Goal: Information Seeking & Learning: Get advice/opinions

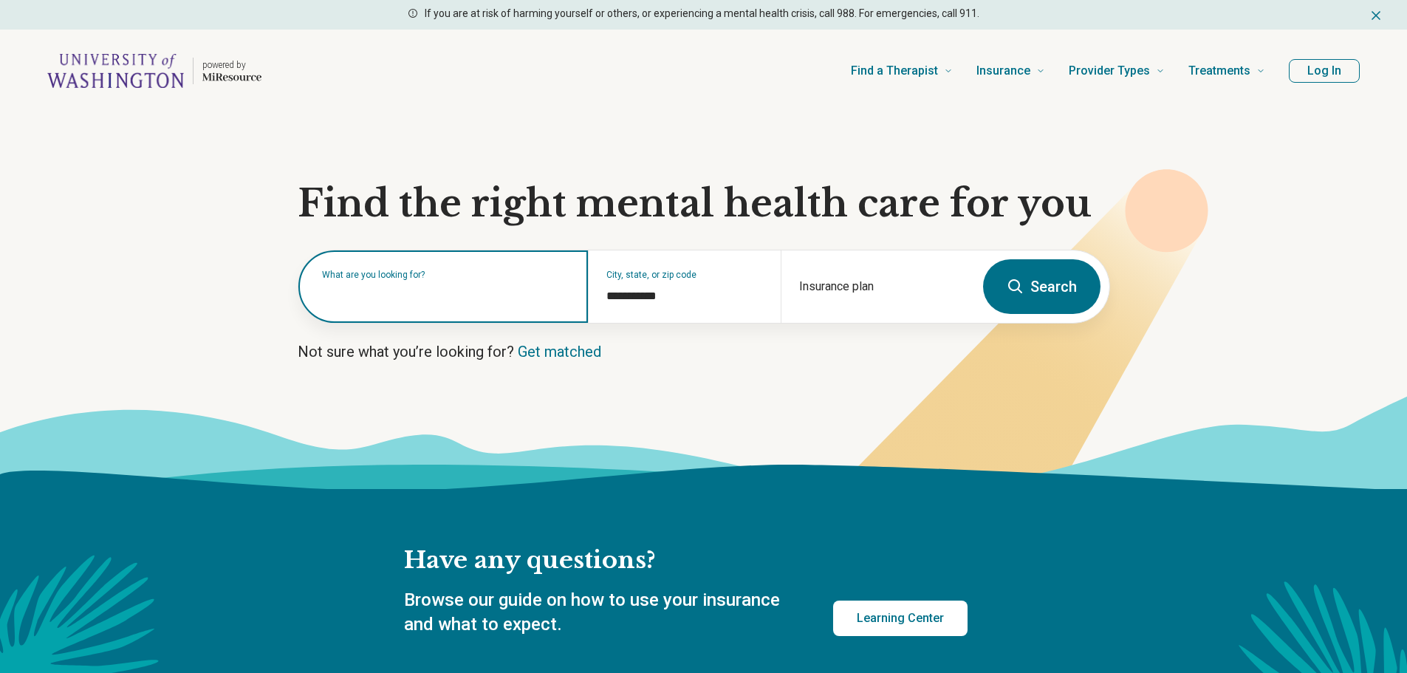
click at [425, 296] on input "text" at bounding box center [446, 294] width 248 height 18
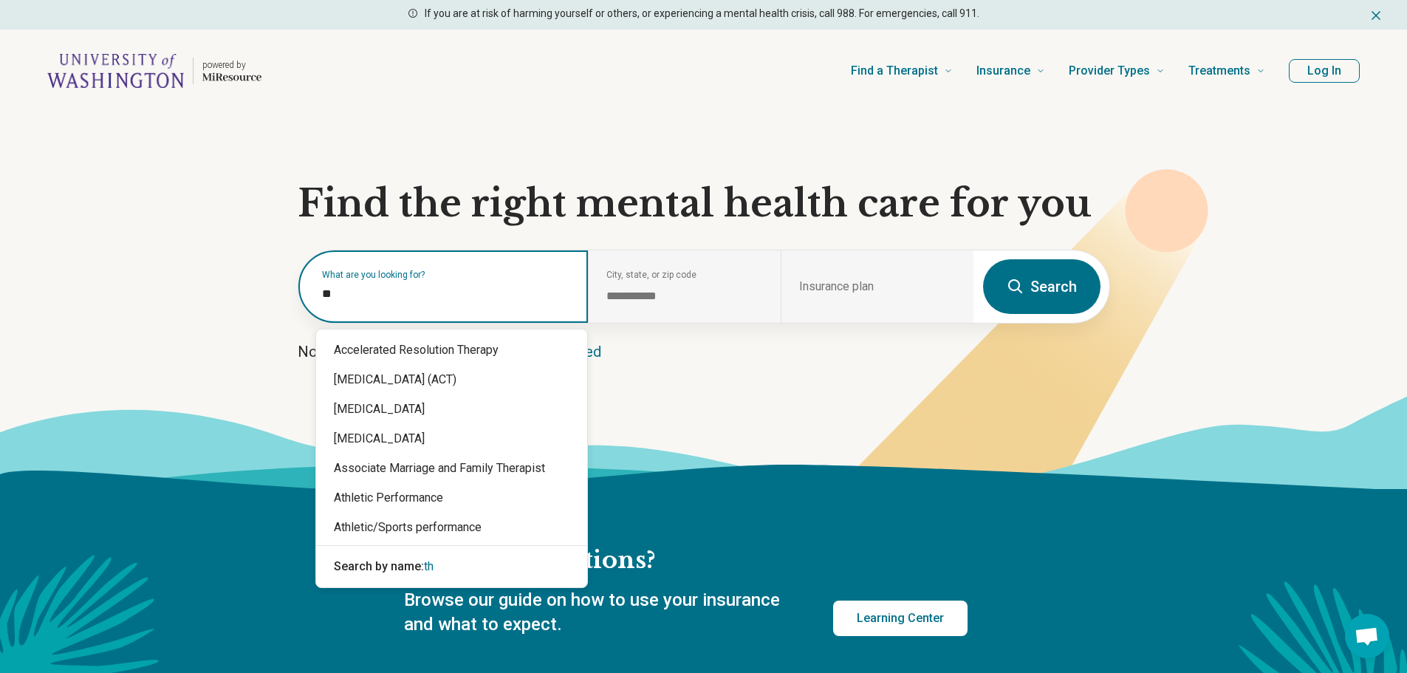
type input "*"
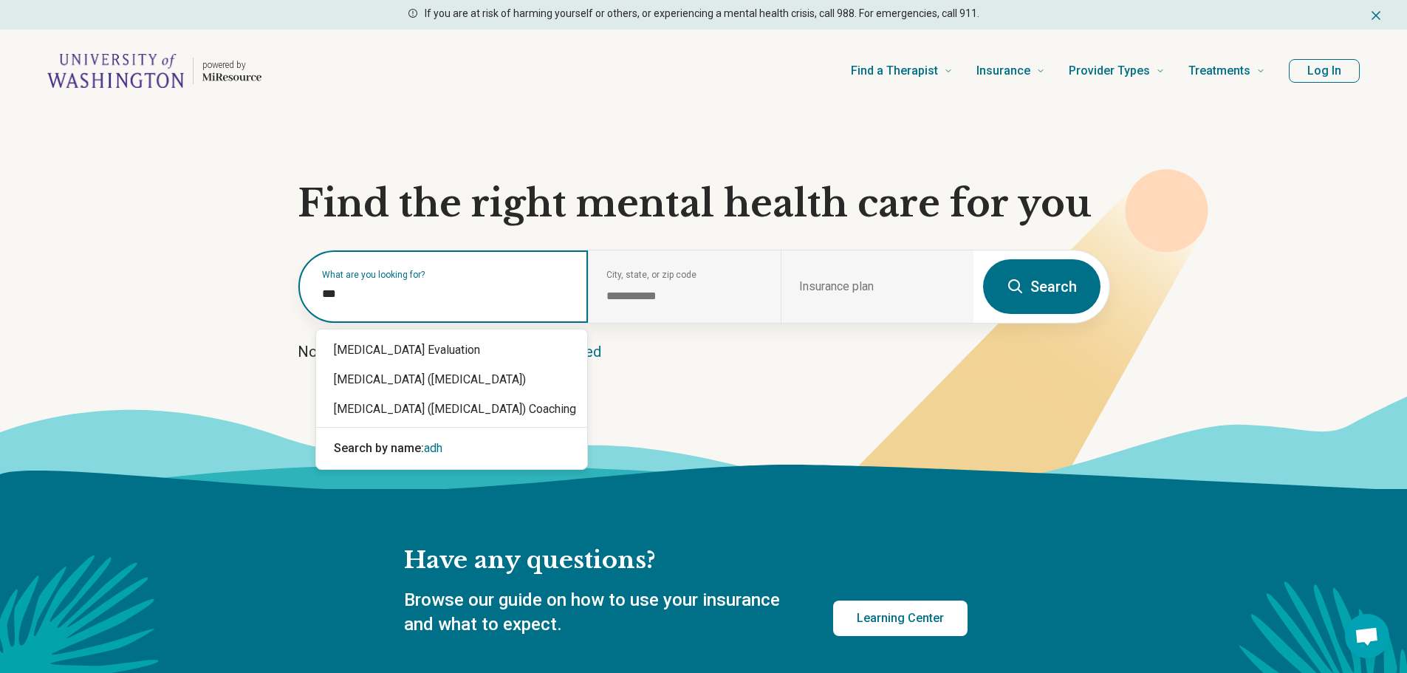
type input "****"
click at [416, 374] on div "[MEDICAL_DATA] ([MEDICAL_DATA])" at bounding box center [451, 380] width 271 height 30
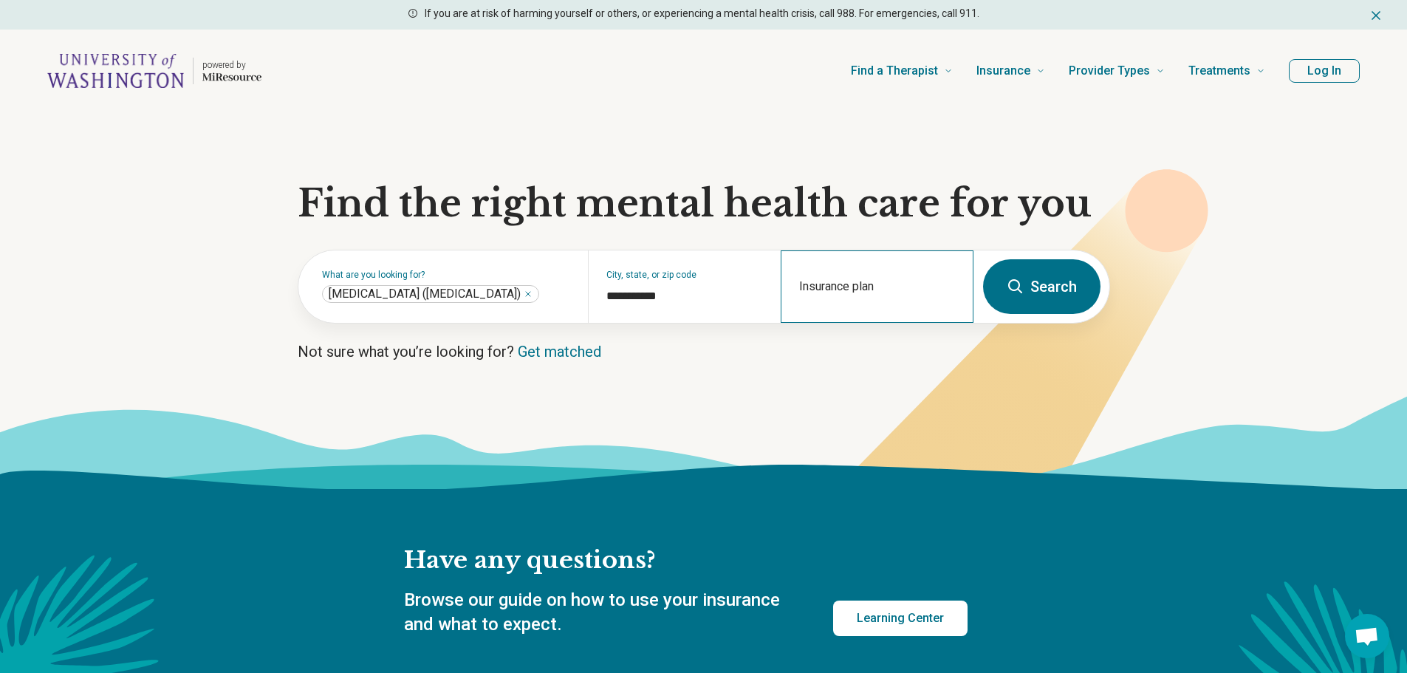
drag, startPoint x: 831, startPoint y: 286, endPoint x: 827, endPoint y: 276, distance: 10.3
click at [831, 286] on div "Insurance plan" at bounding box center [877, 286] width 193 height 72
type input "*"
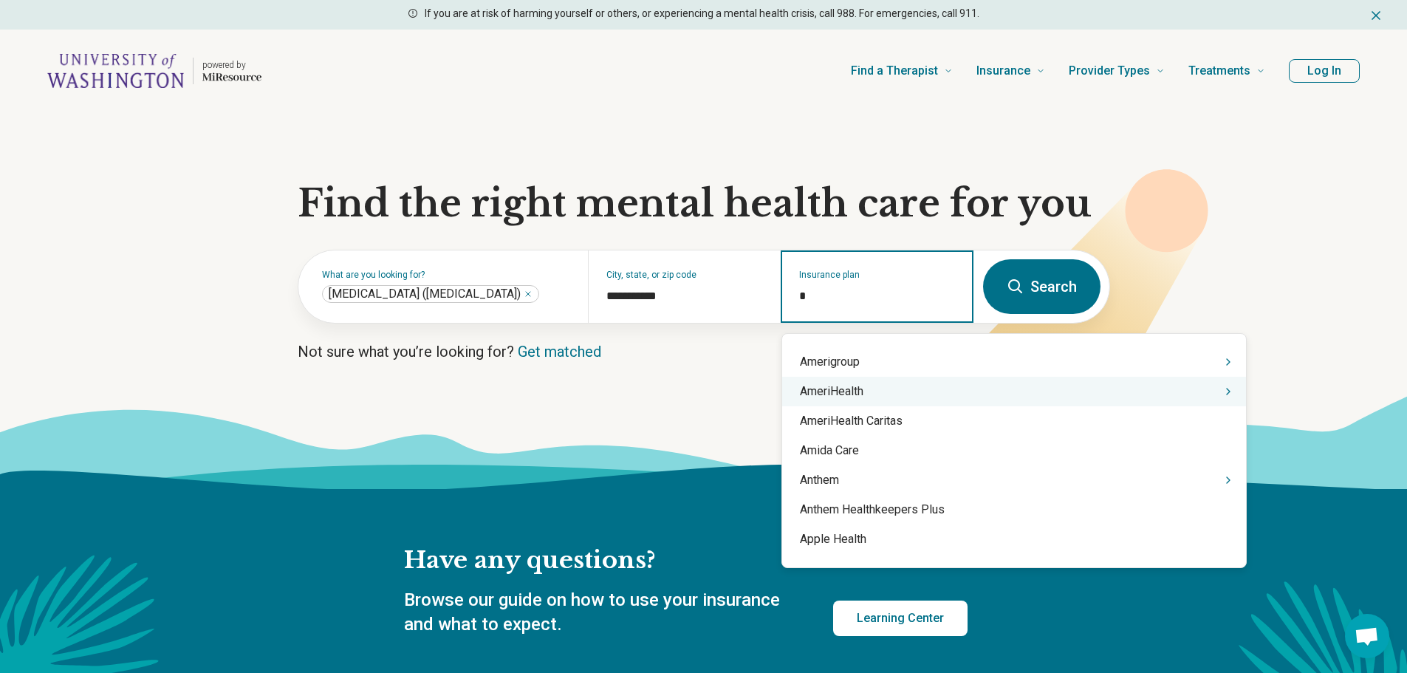
scroll to position [960, 0]
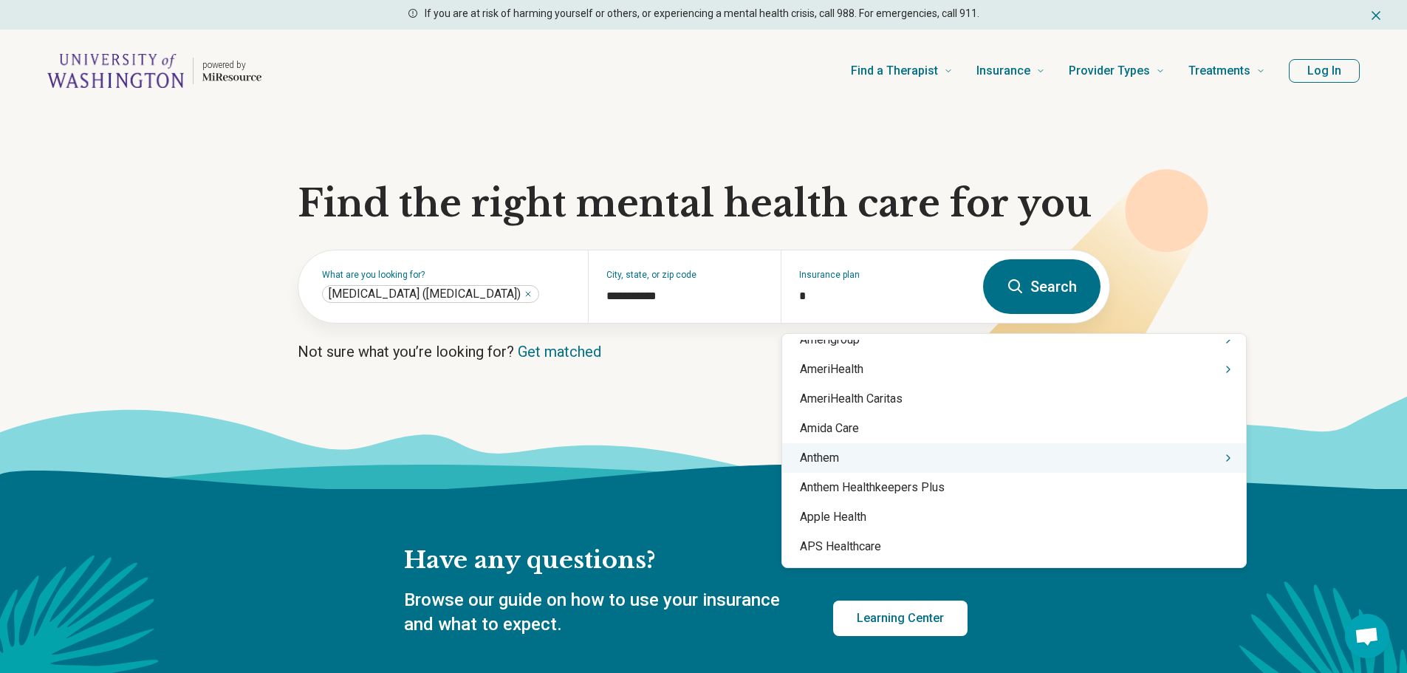
click at [833, 459] on div "Anthem" at bounding box center [1014, 458] width 464 height 30
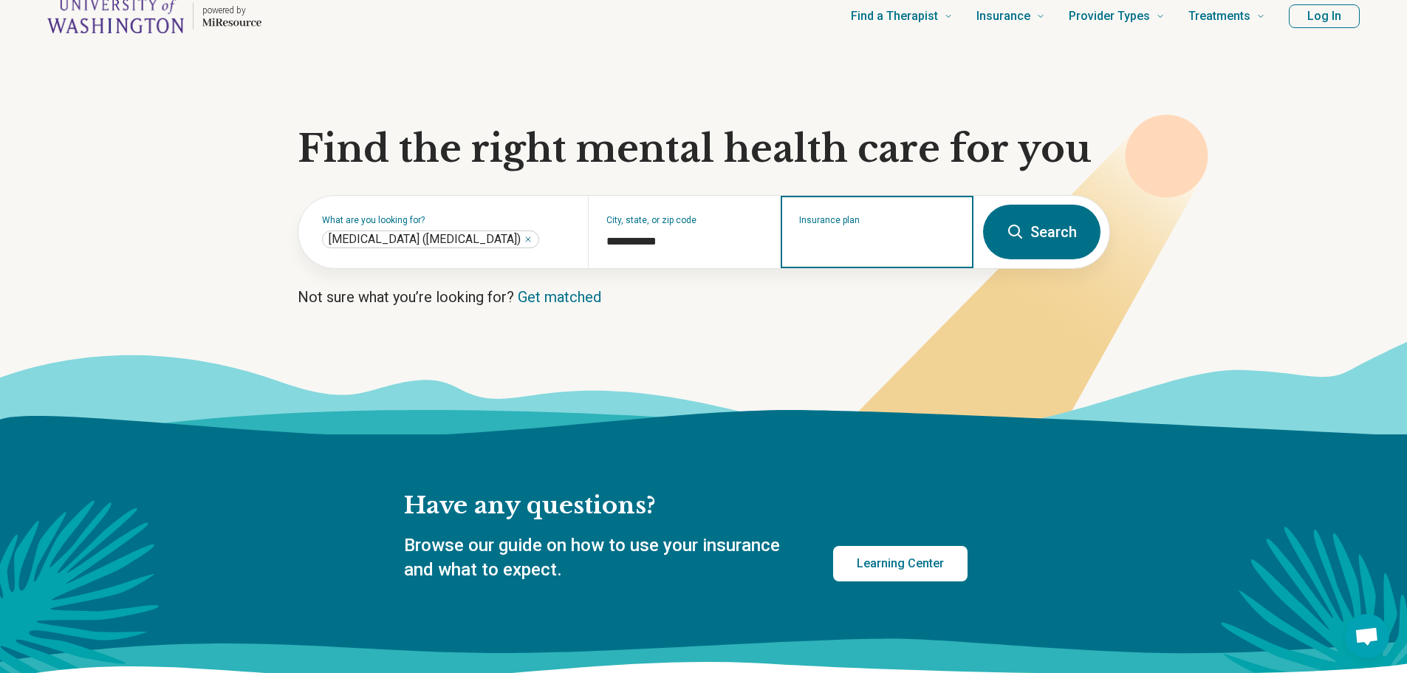
scroll to position [0, 0]
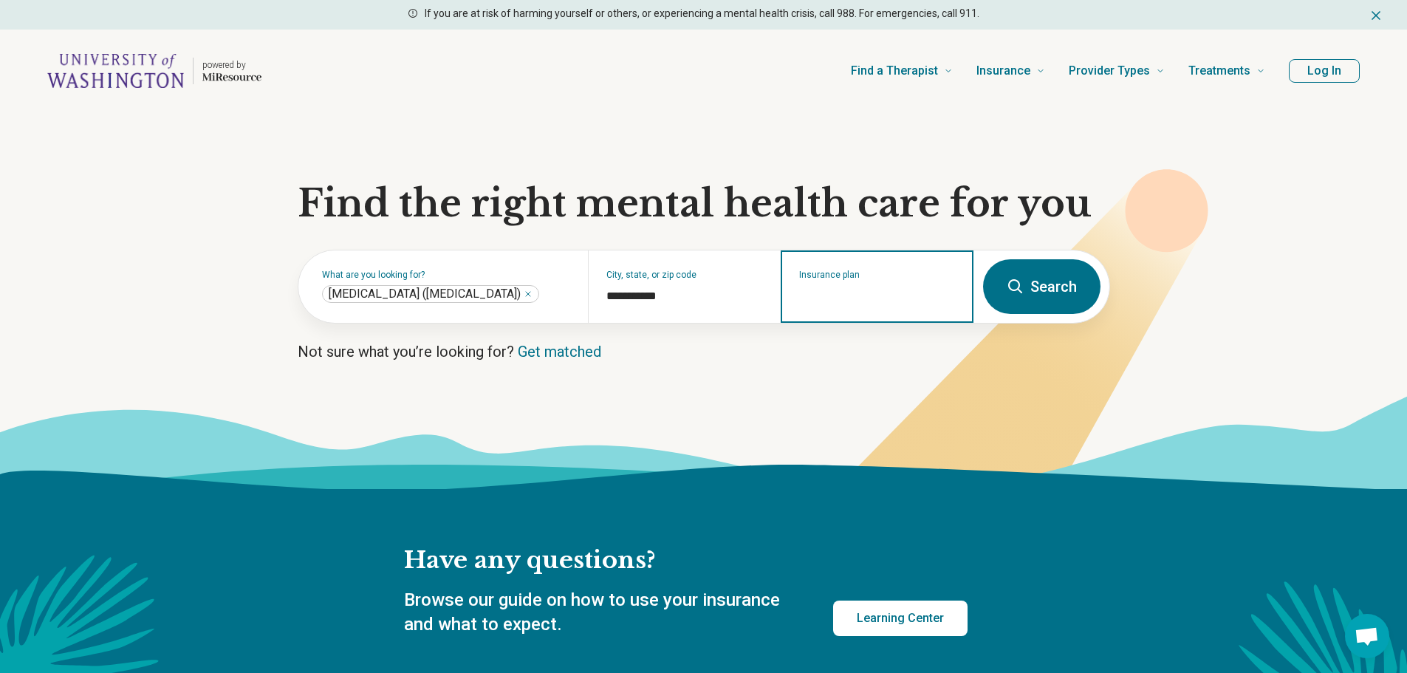
click at [837, 298] on input "Insurance plan" at bounding box center [877, 296] width 157 height 18
type input "*"
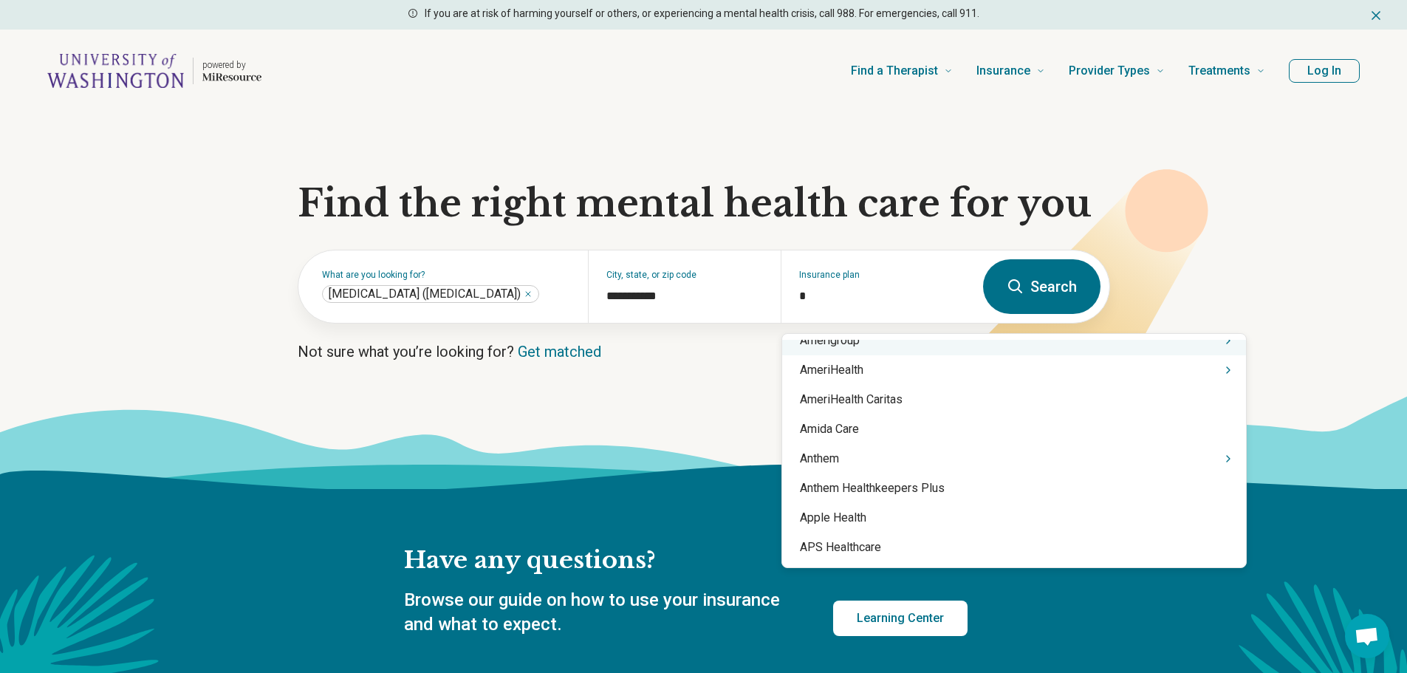
scroll to position [960, 0]
click at [821, 460] on div "Anthem" at bounding box center [1014, 458] width 464 height 30
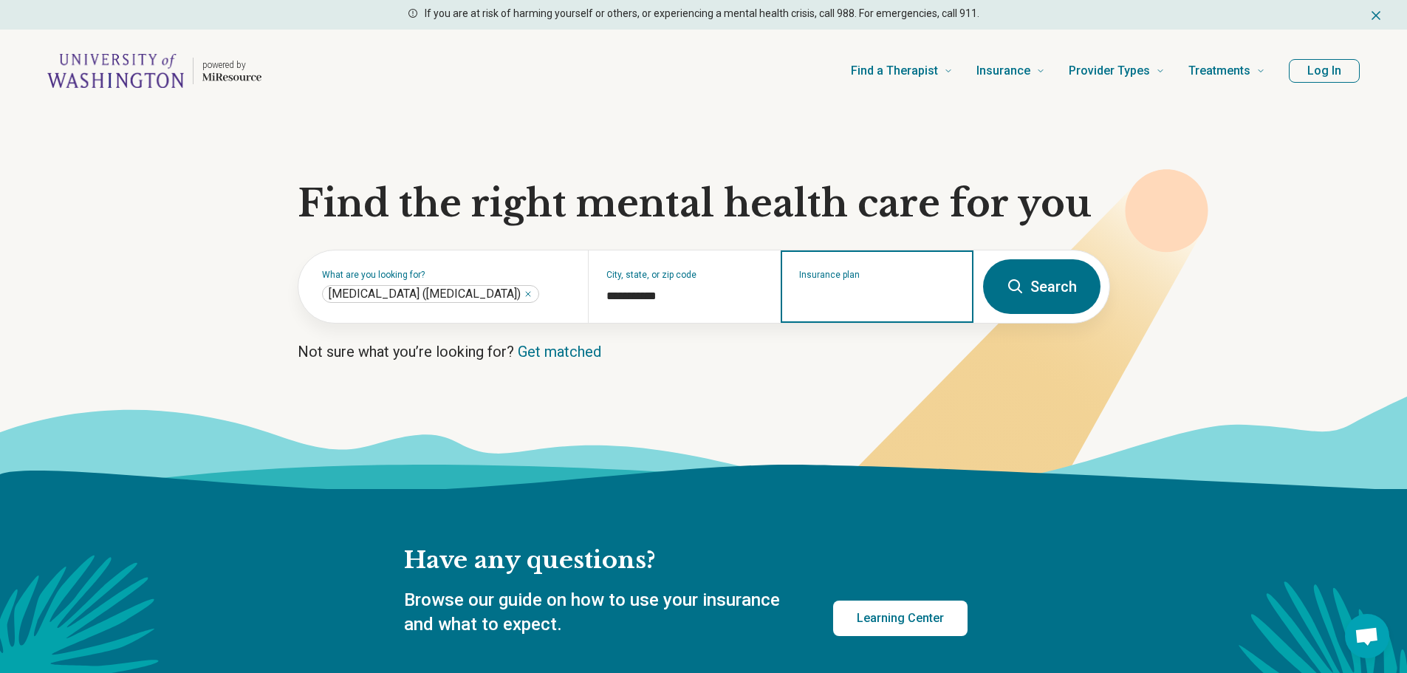
scroll to position [74, 0]
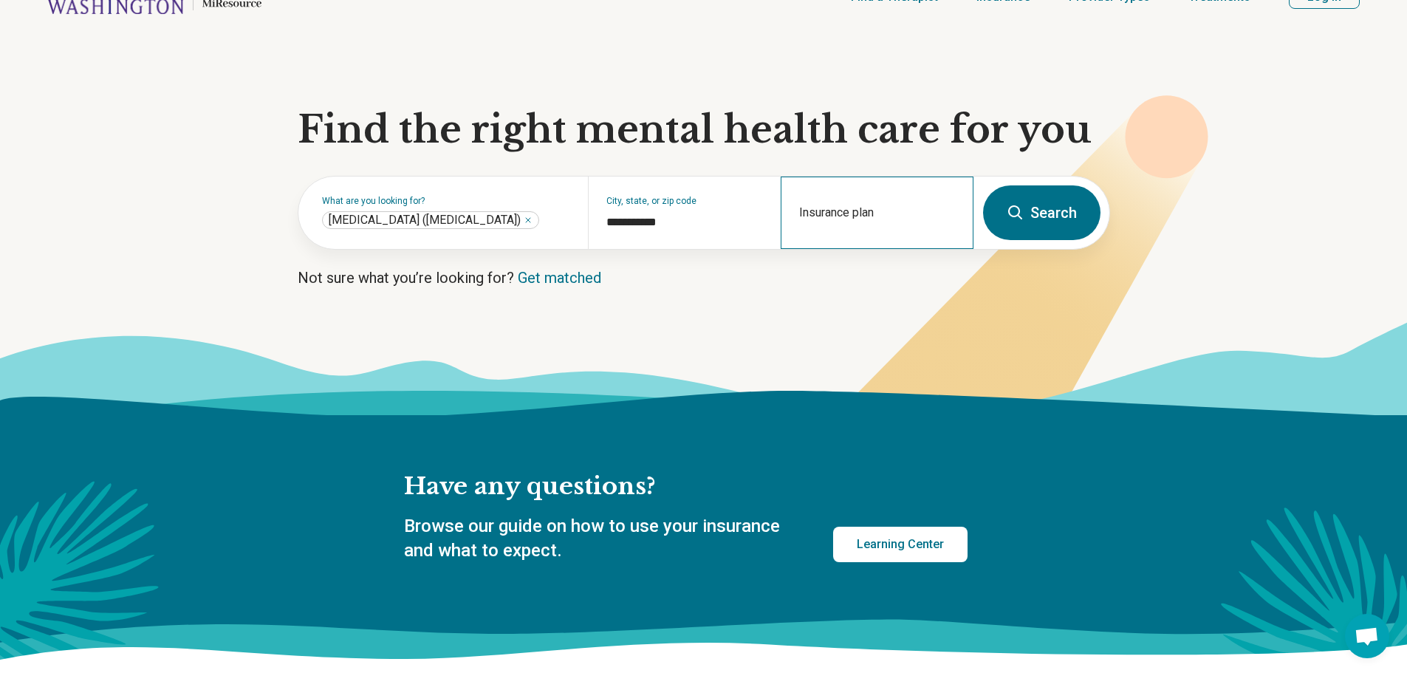
click at [844, 233] on div "Insurance plan" at bounding box center [877, 213] width 193 height 72
click at [857, 225] on input "Insurance plan" at bounding box center [877, 222] width 157 height 18
click at [855, 199] on div "Insurance plan" at bounding box center [877, 213] width 193 height 72
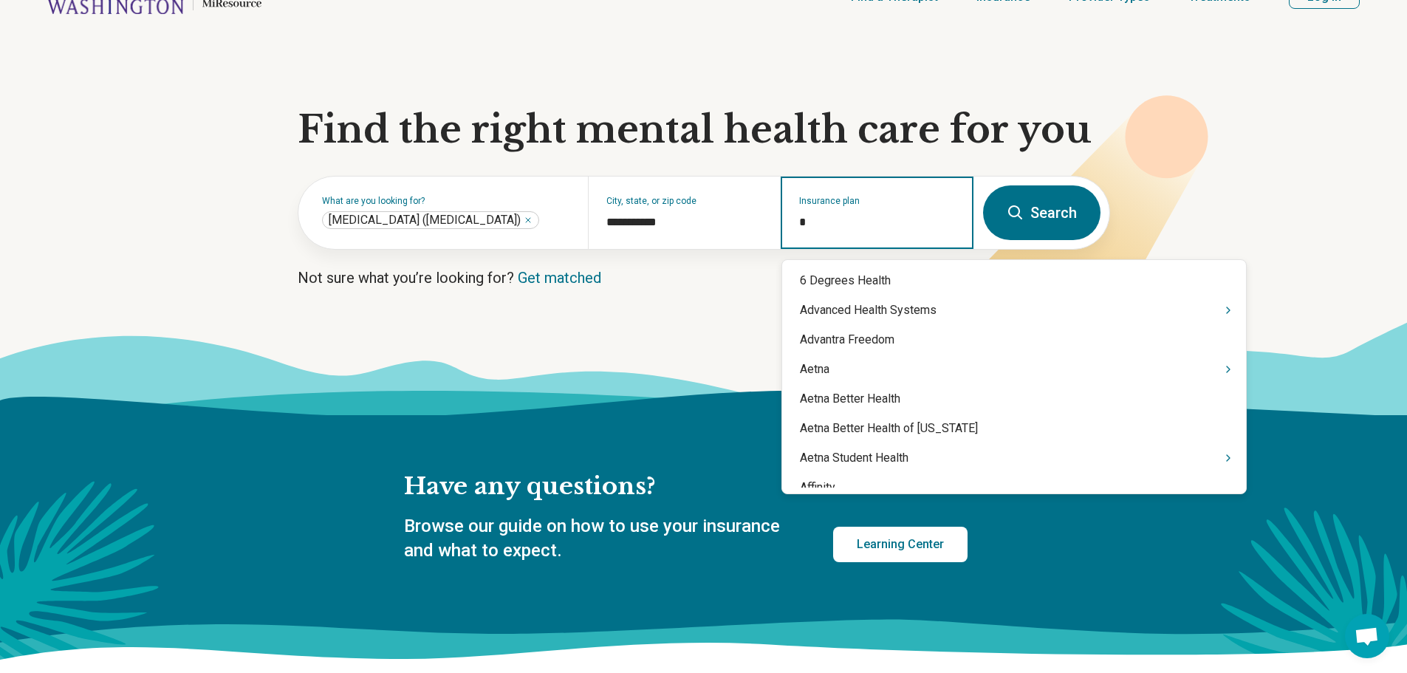
type input "**"
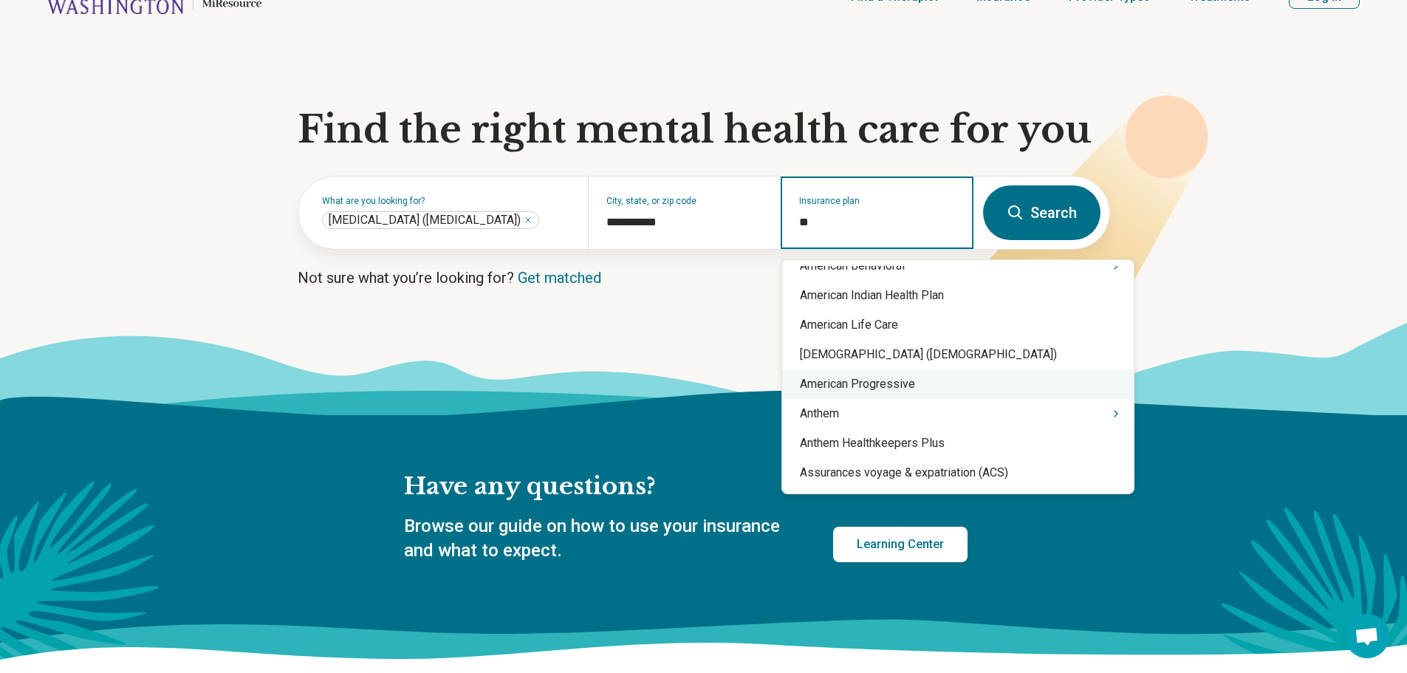
scroll to position [295, 0]
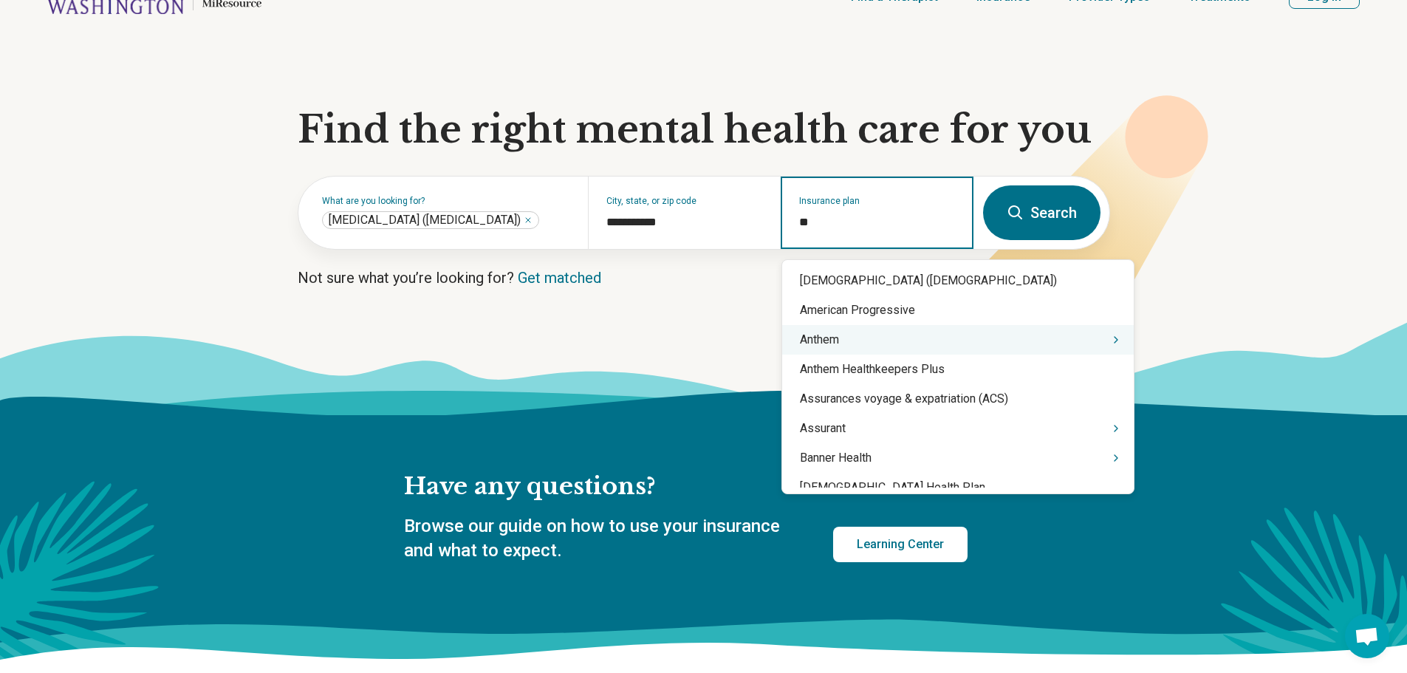
click at [869, 337] on div "Anthem" at bounding box center [958, 340] width 352 height 30
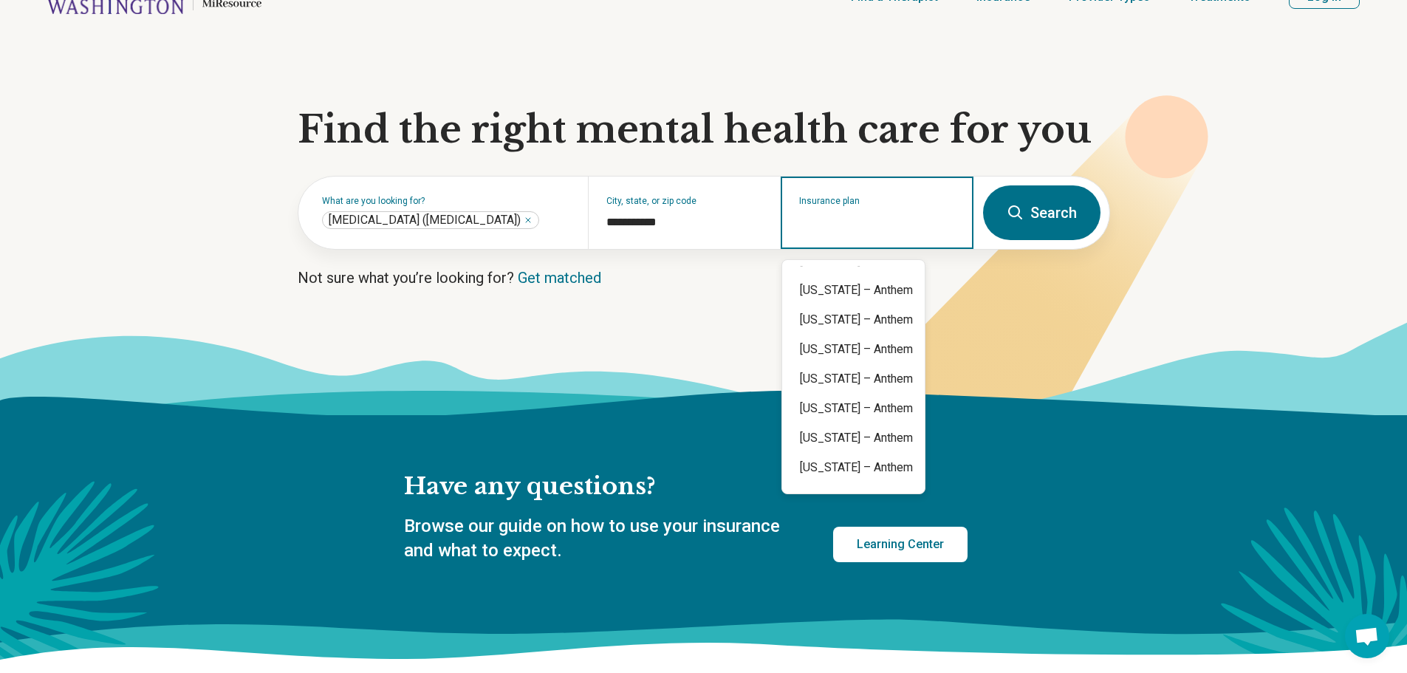
scroll to position [72, 0]
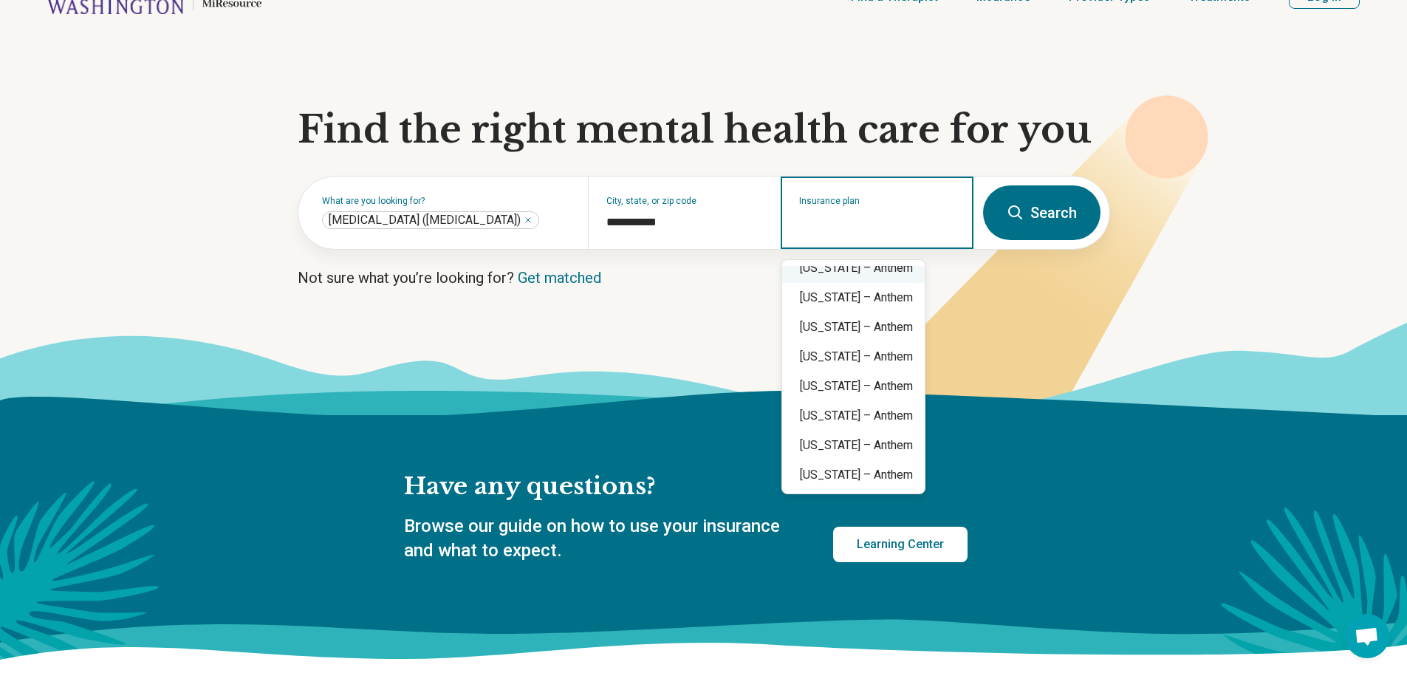
click at [914, 271] on div "[US_STATE] – Anthem" at bounding box center [853, 268] width 143 height 30
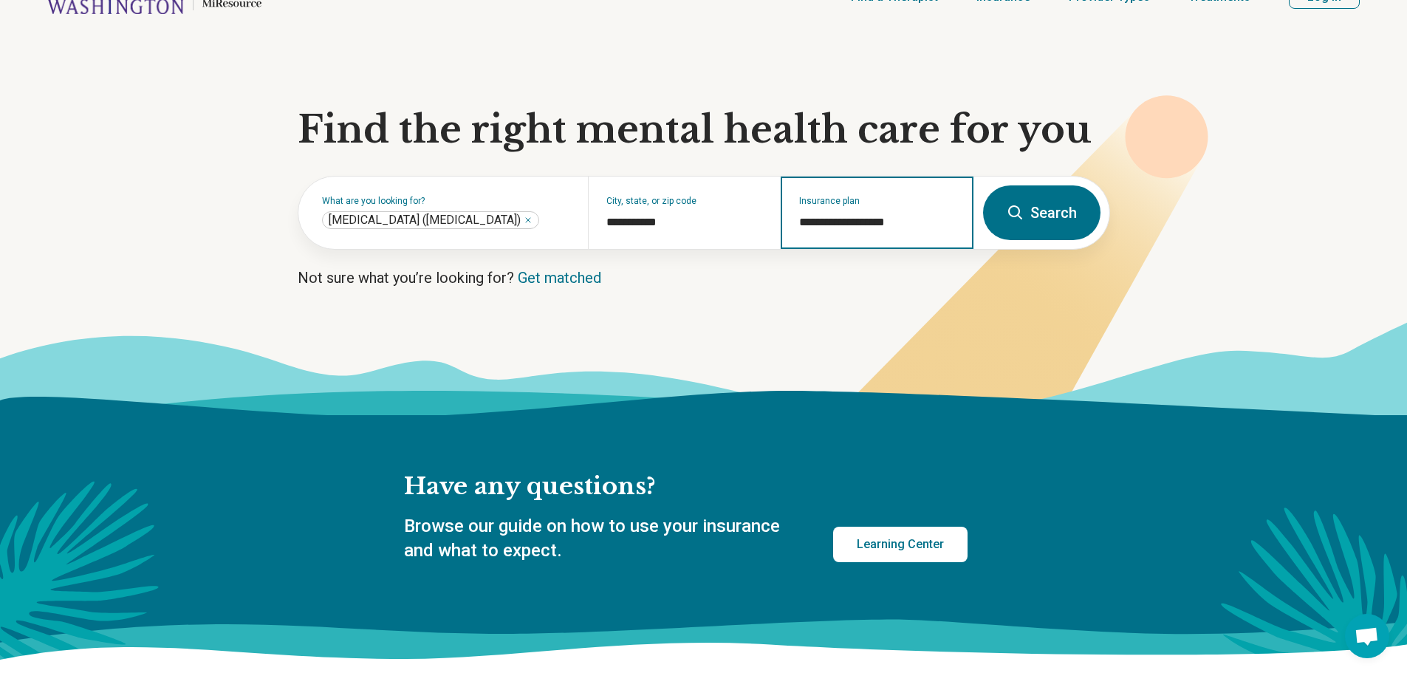
type input "**********"
click at [1058, 202] on button "Search" at bounding box center [1041, 212] width 117 height 55
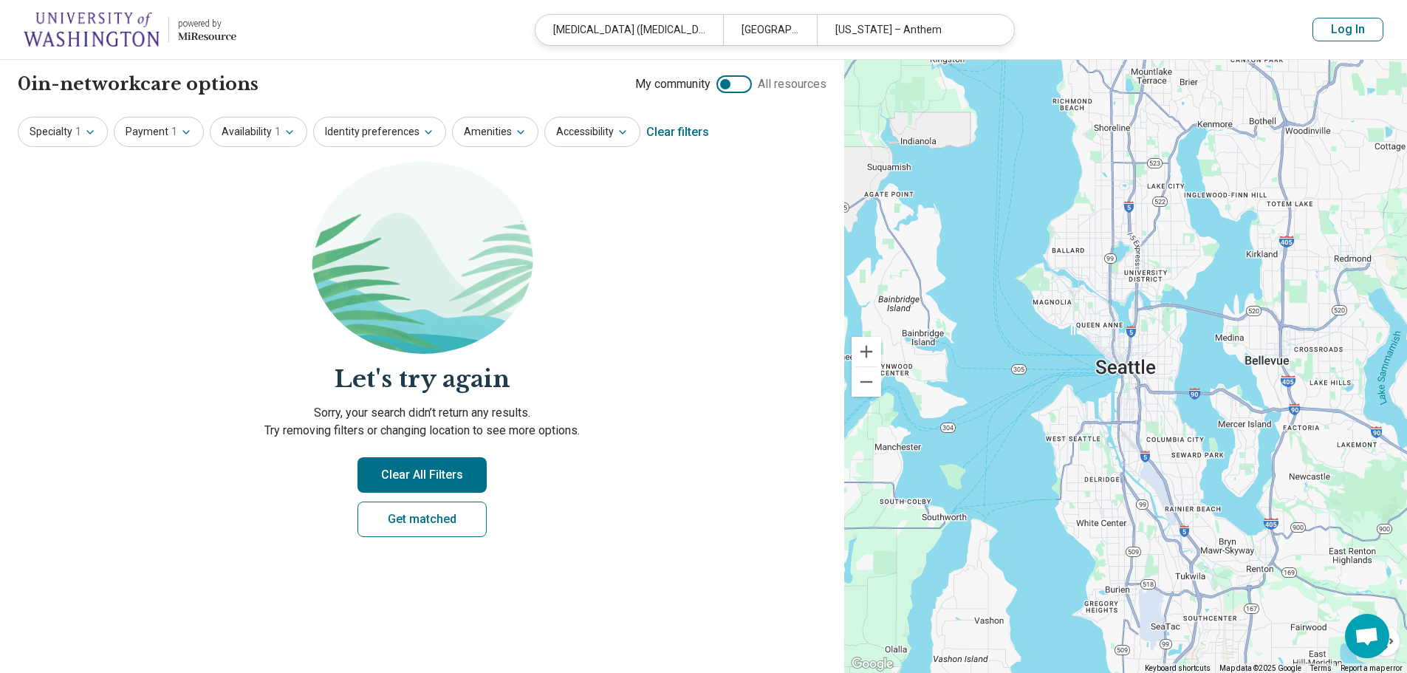
click at [383, 473] on button "Clear All Filters" at bounding box center [422, 474] width 129 height 35
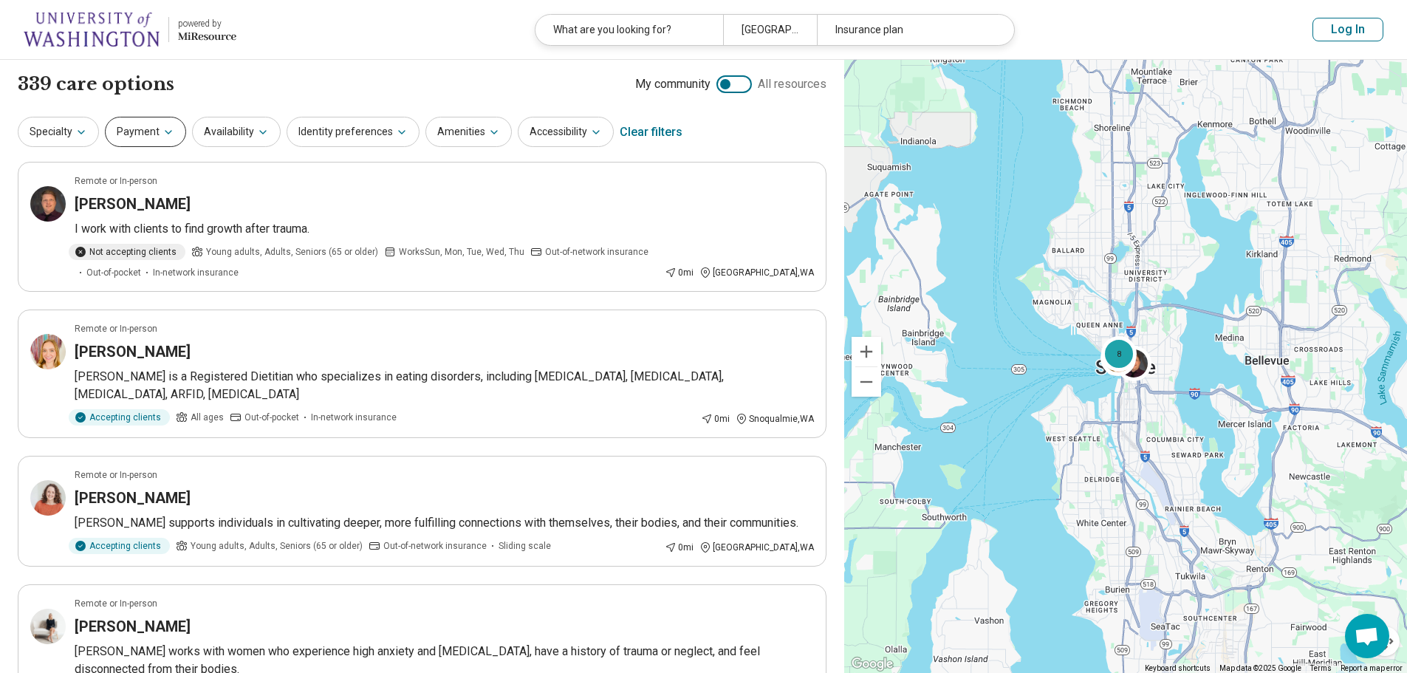
click at [171, 130] on button "Payment" at bounding box center [145, 132] width 81 height 30
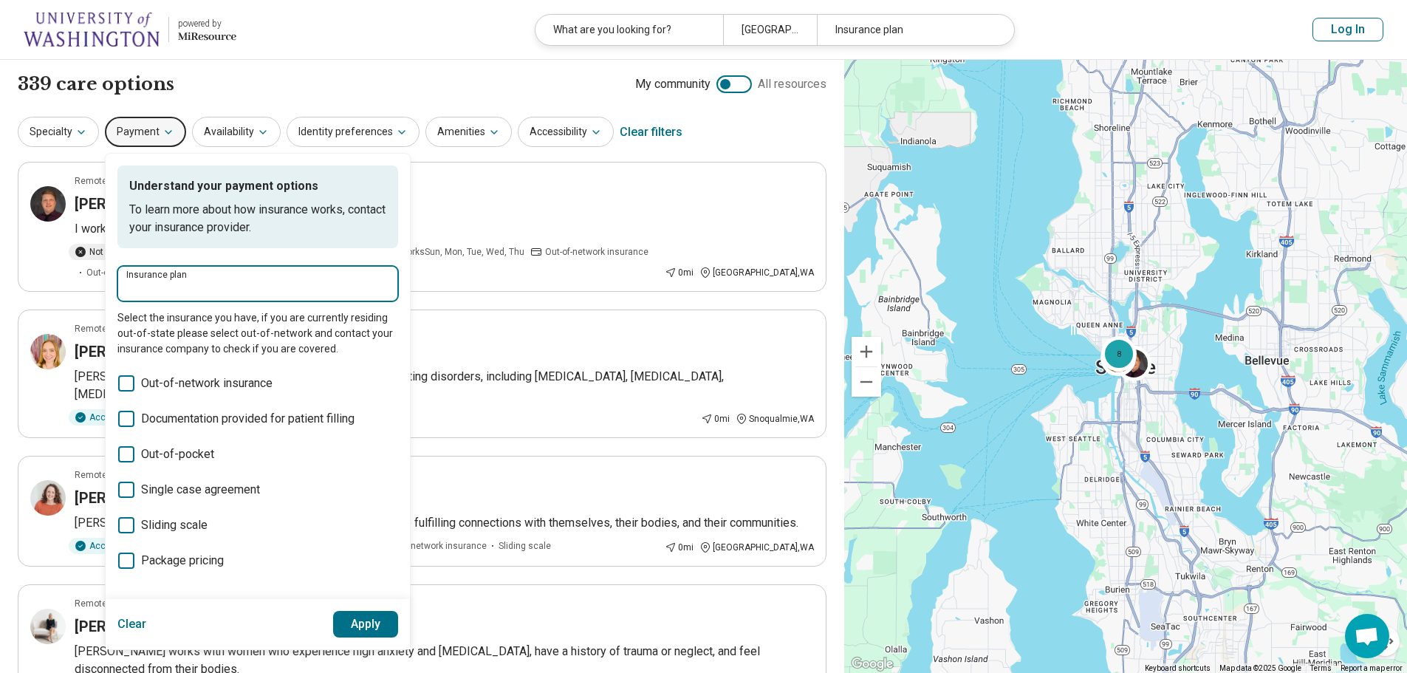
click at [179, 285] on input "Insurance plan" at bounding box center [257, 289] width 263 height 18
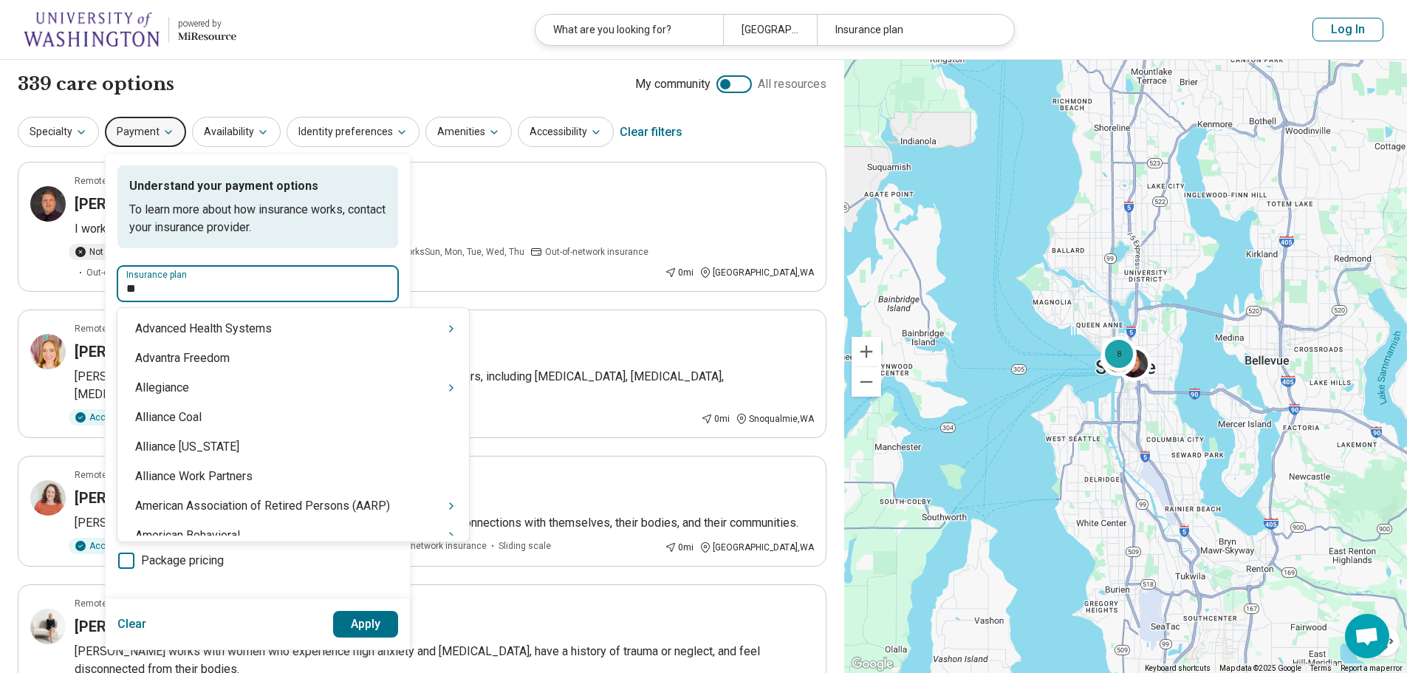
type input "***"
click at [382, 358] on icon "Suggestions" at bounding box center [388, 358] width 12 height 12
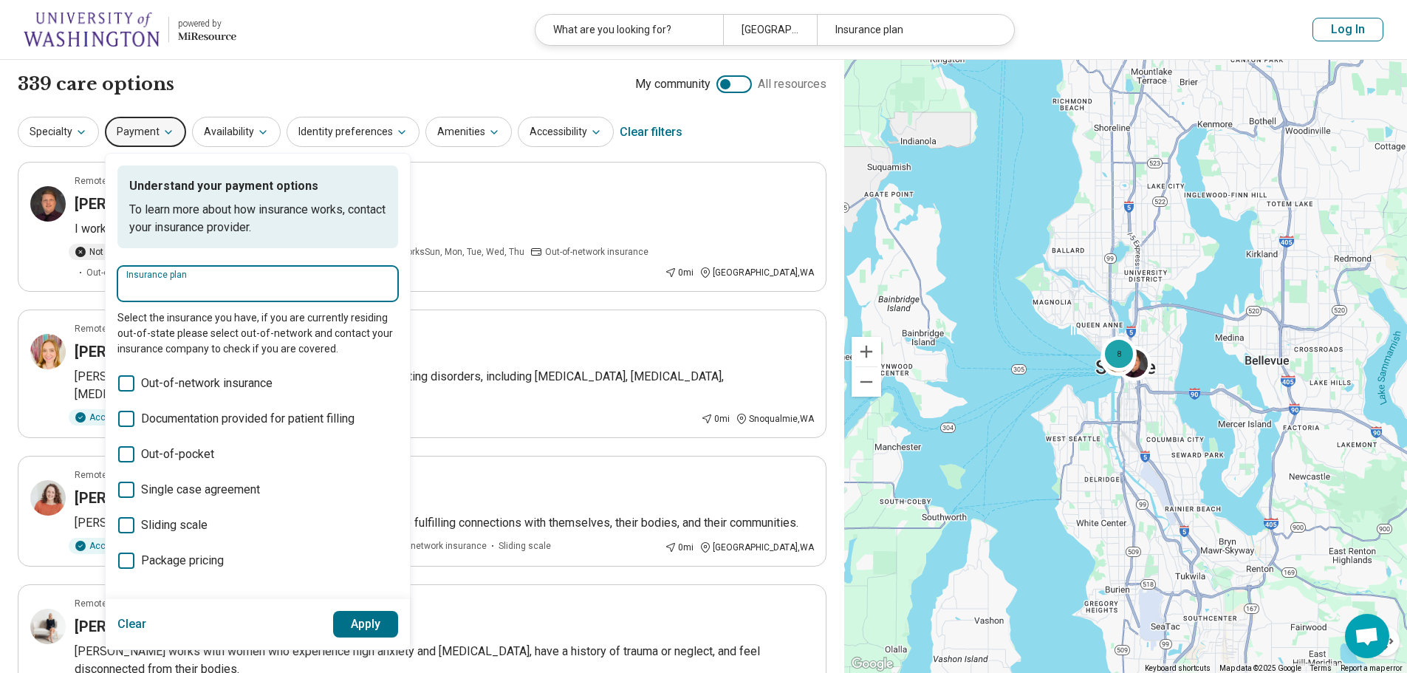
scroll to position [74, 0]
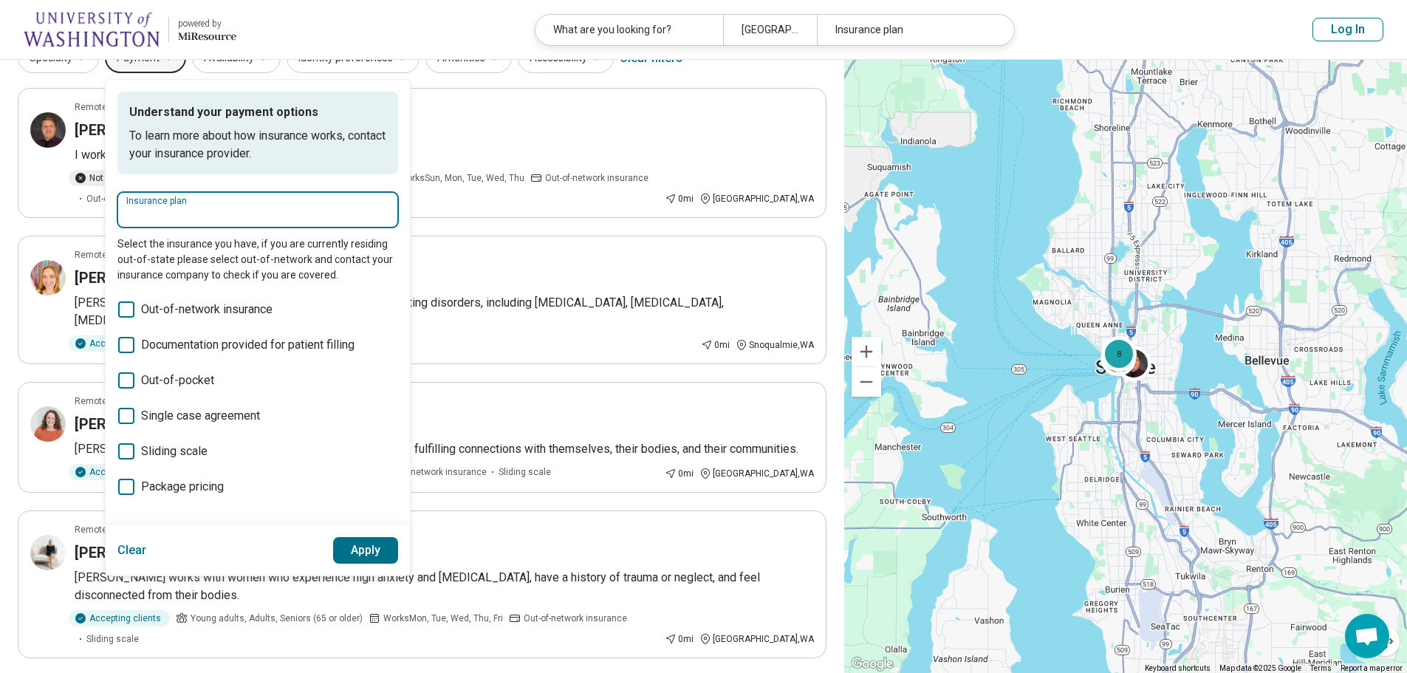
click at [202, 218] on input "Insurance plan" at bounding box center [257, 215] width 263 height 18
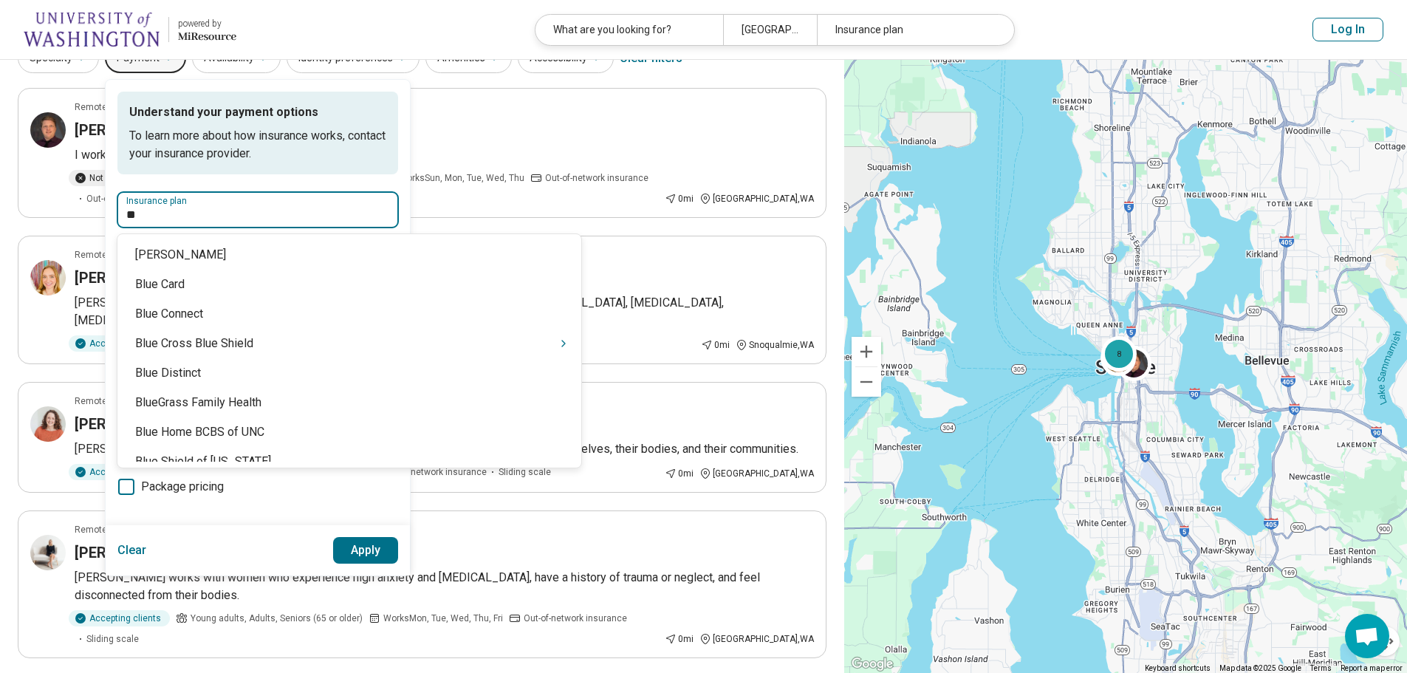
type input "***"
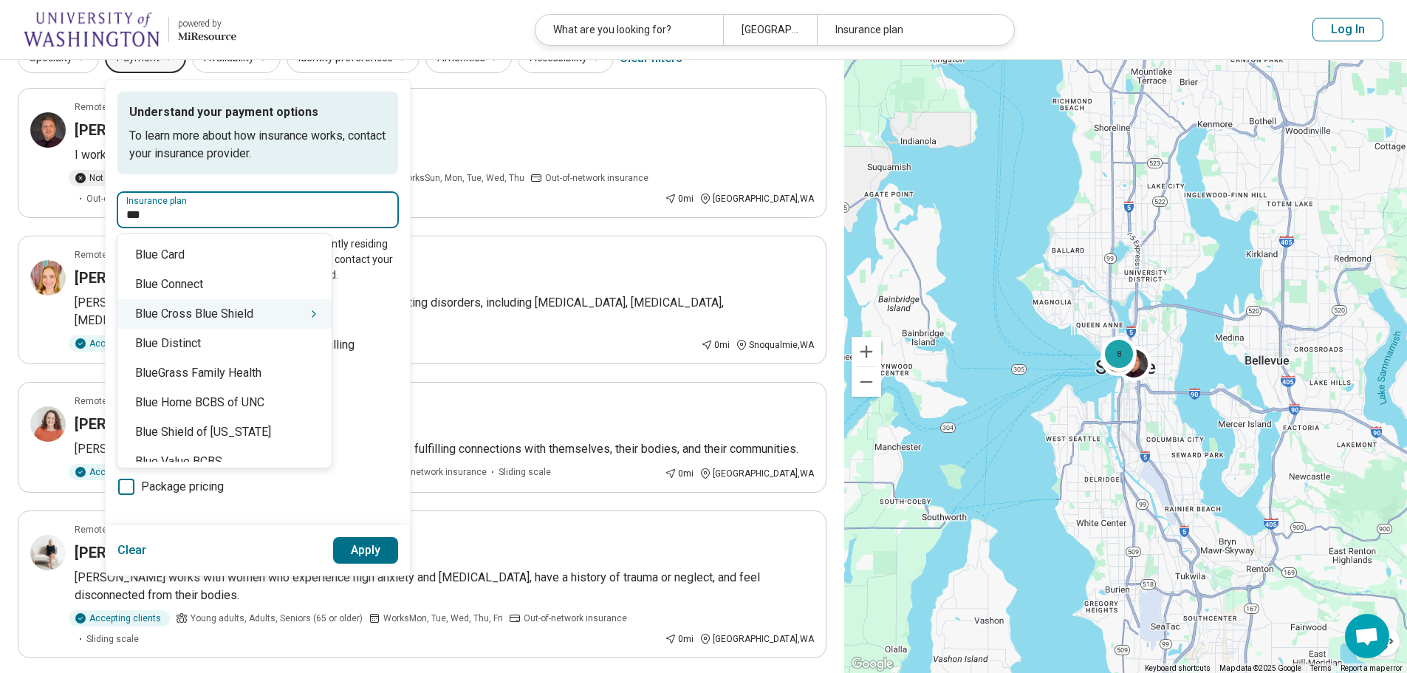
click at [250, 316] on div "Blue Cross Blue Shield" at bounding box center [224, 314] width 214 height 30
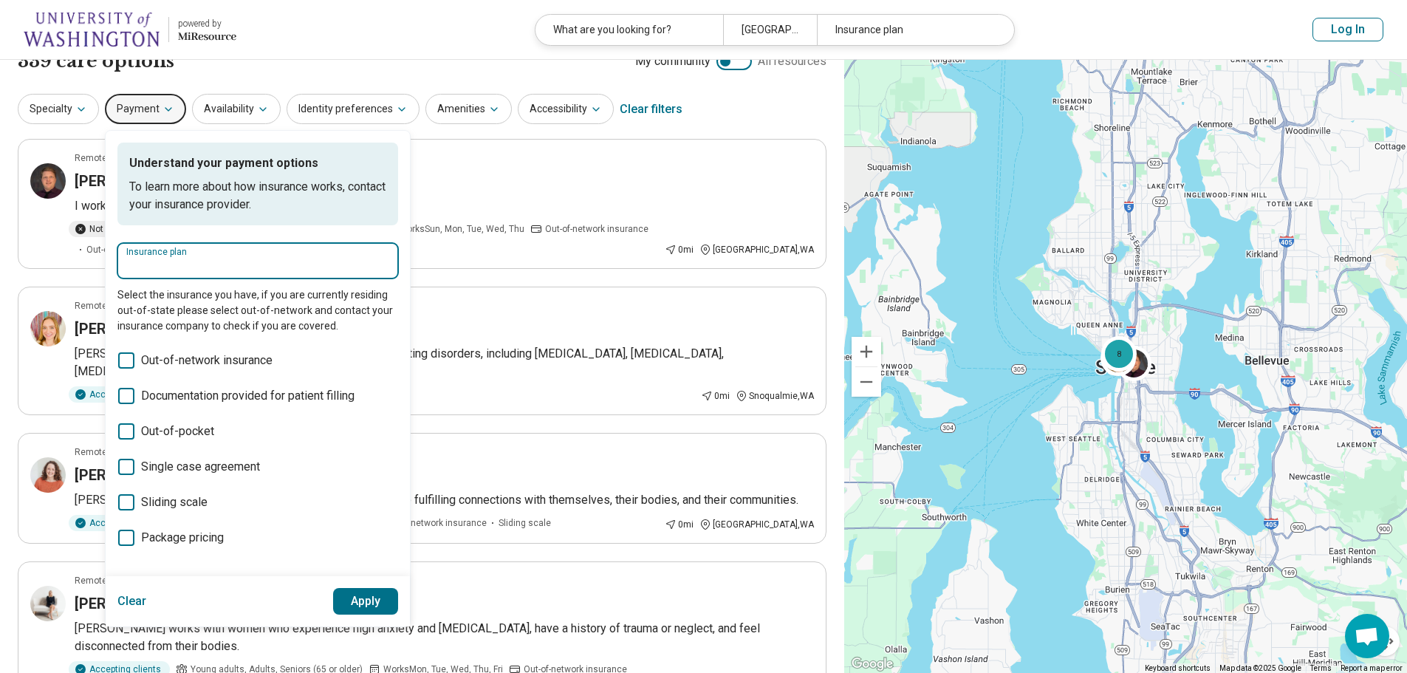
scroll to position [0, 0]
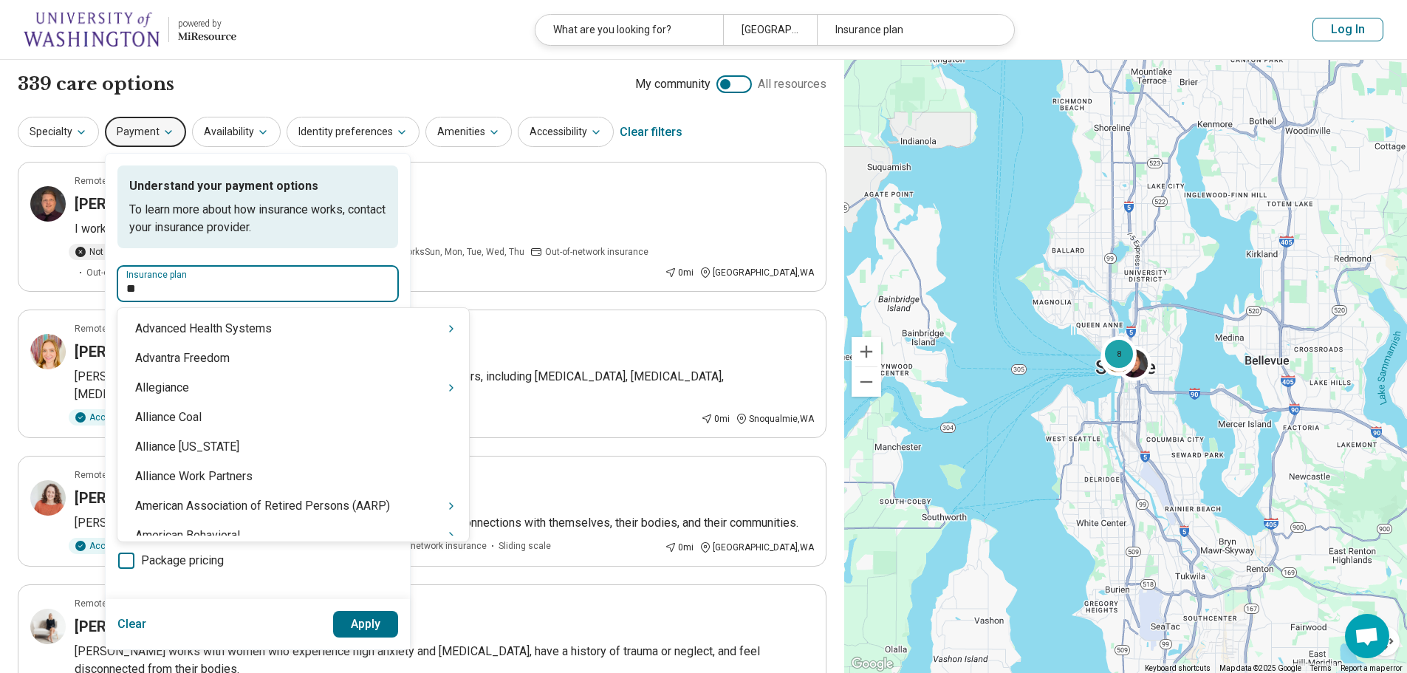
type input "*"
type input "****"
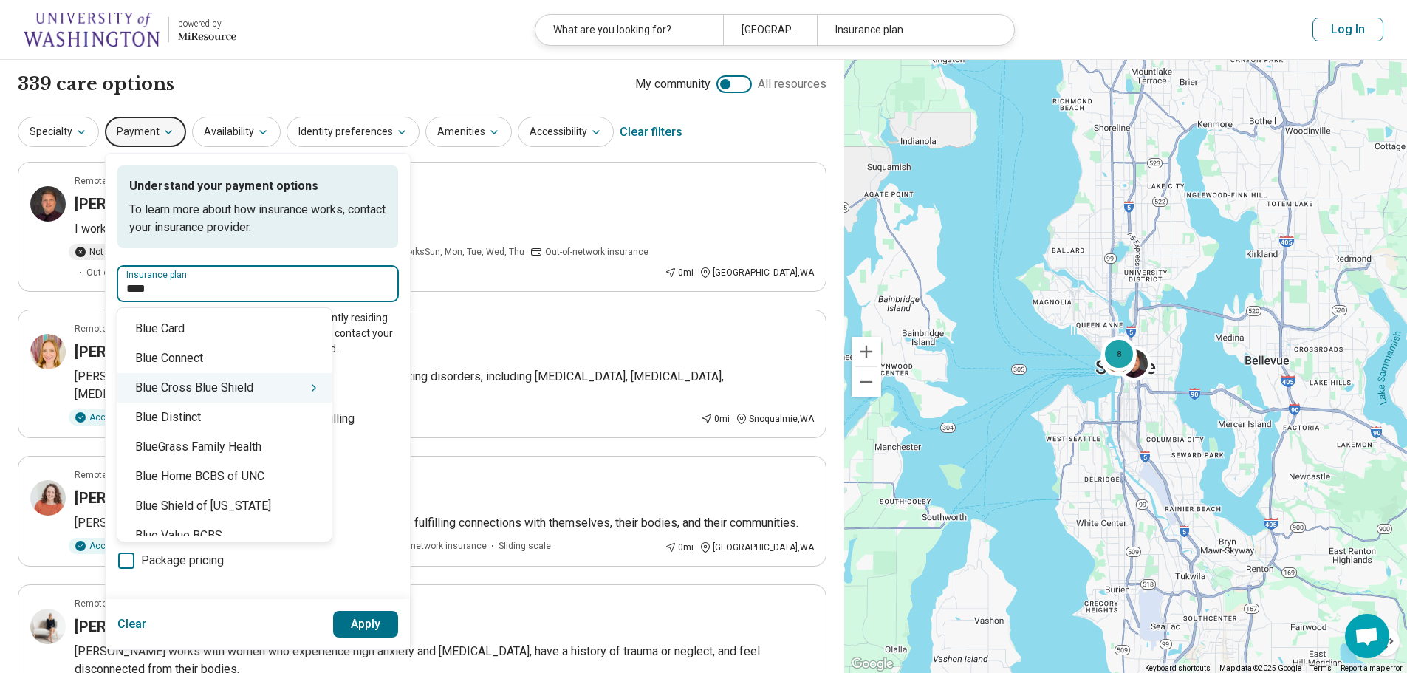
click at [275, 395] on div "Blue Cross Blue Shield" at bounding box center [224, 388] width 214 height 30
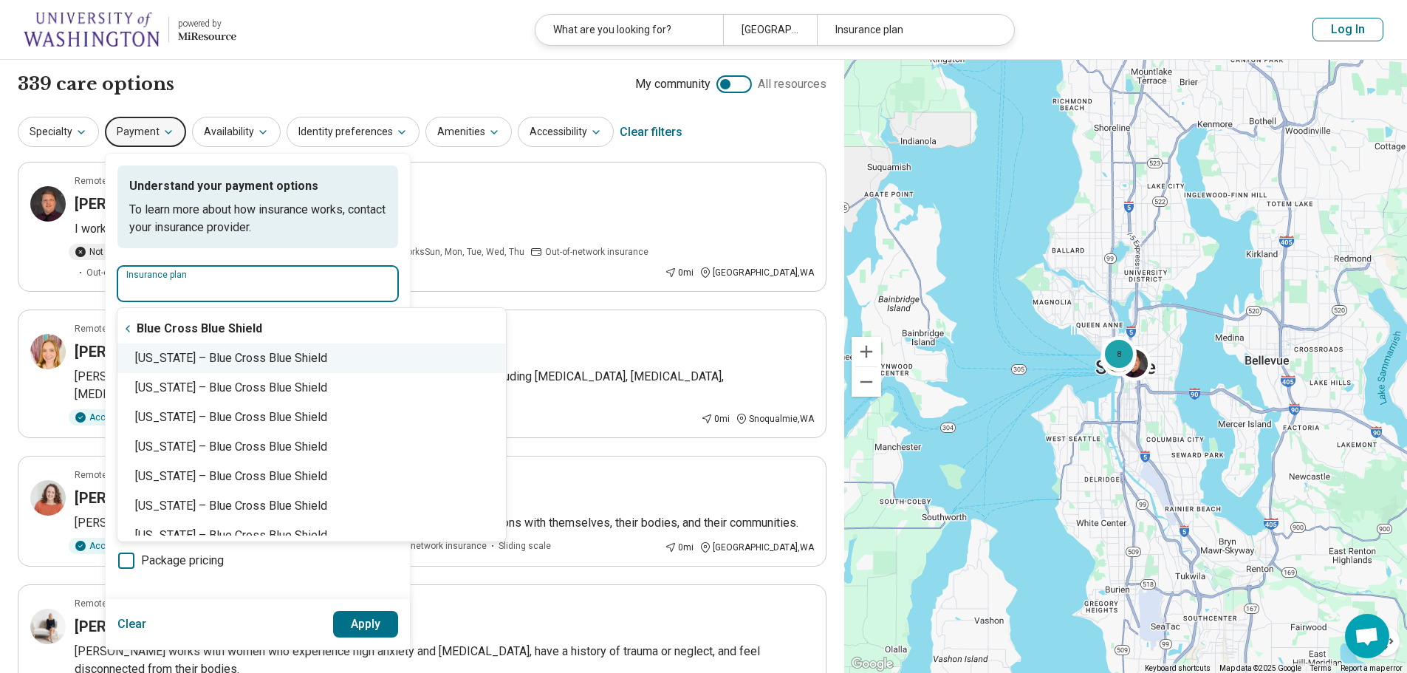
click at [315, 360] on div "[US_STATE] – Blue Cross Blue Shield" at bounding box center [311, 358] width 389 height 30
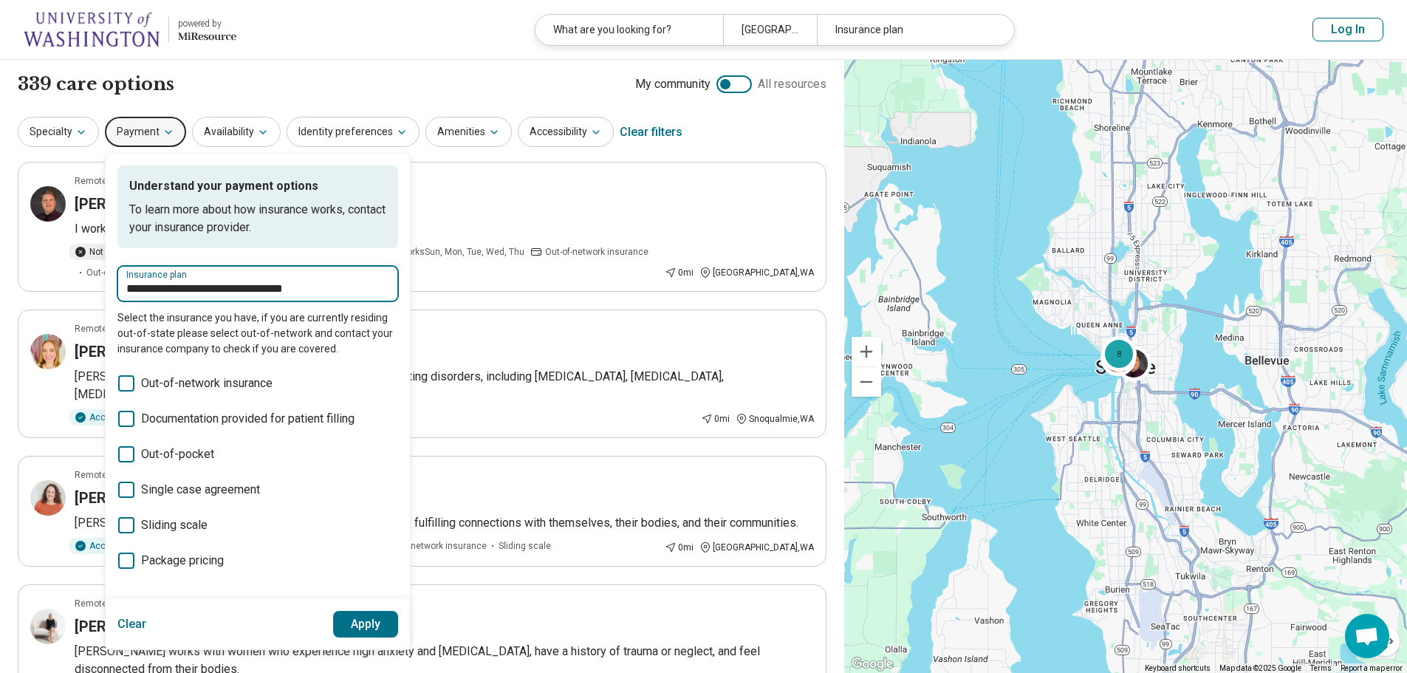
type input "**********"
click at [372, 617] on button "Apply" at bounding box center [366, 624] width 66 height 27
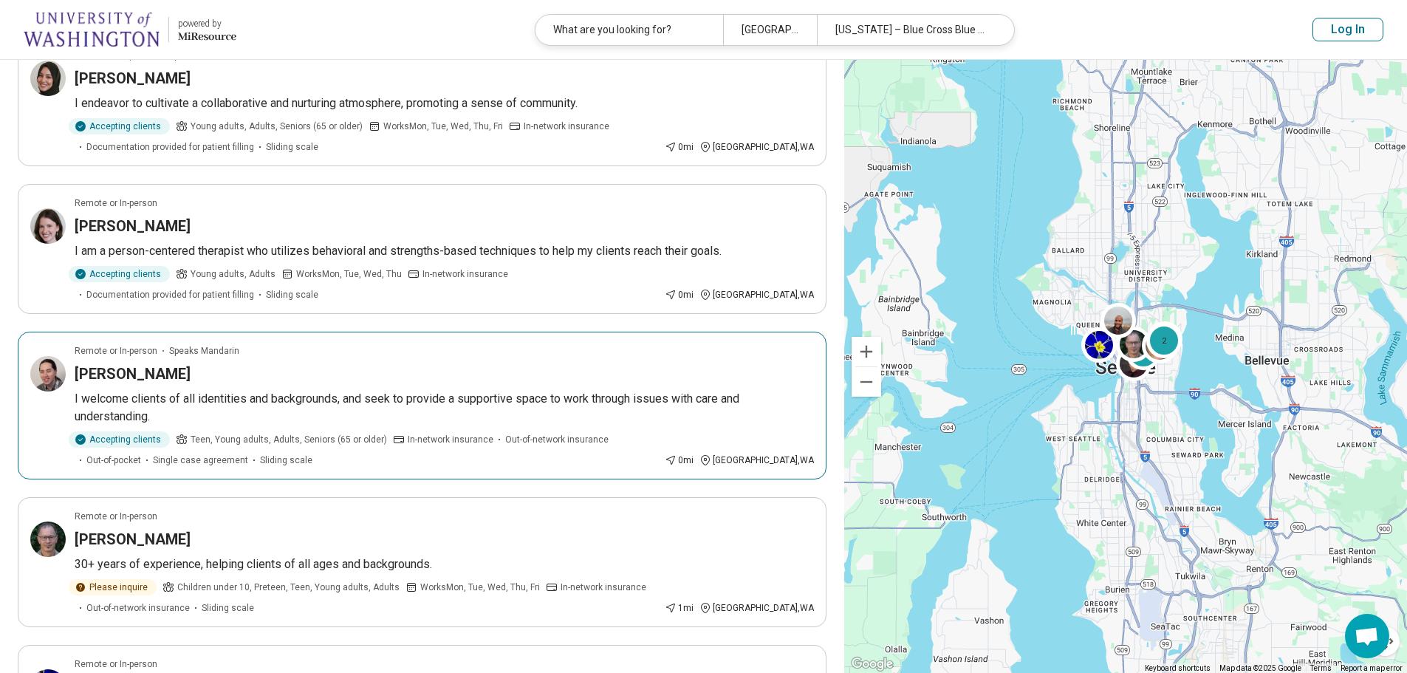
scroll to position [295, 0]
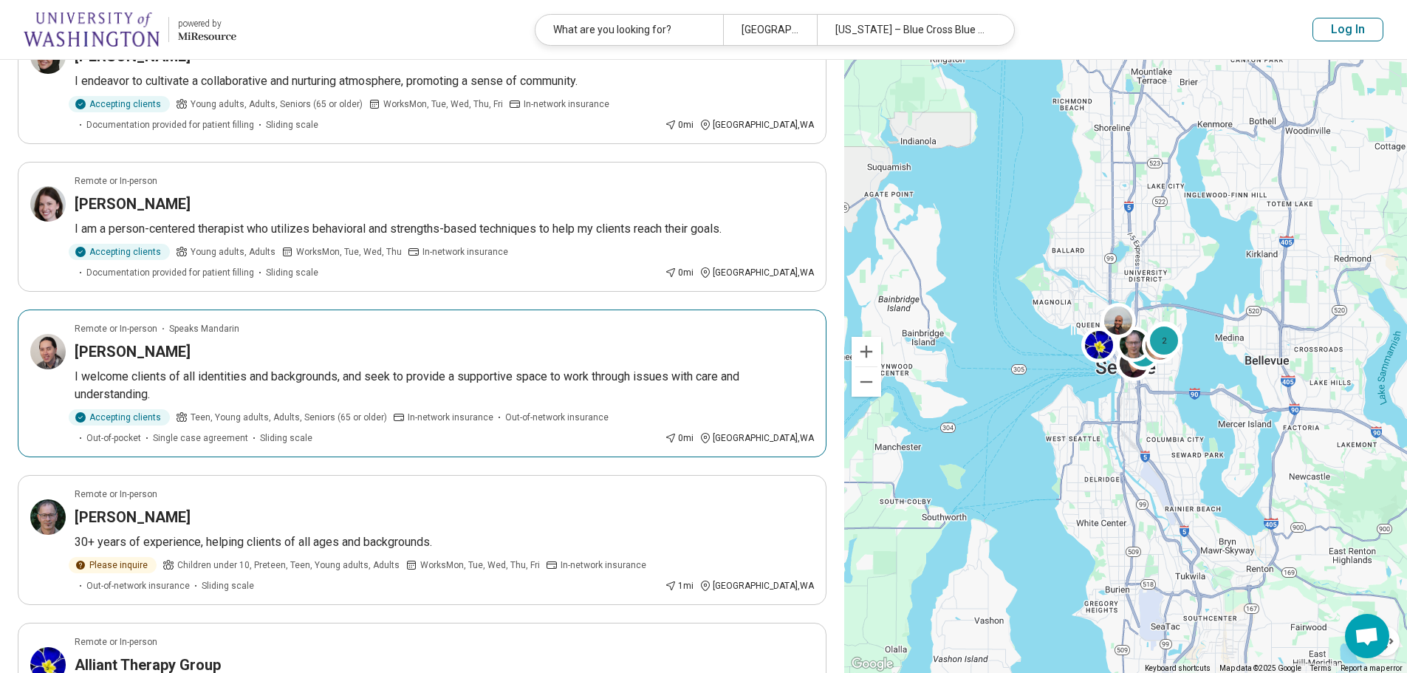
click at [132, 354] on h3 "[PERSON_NAME]" at bounding box center [133, 351] width 116 height 21
